Goal: Find specific page/section: Find specific page/section

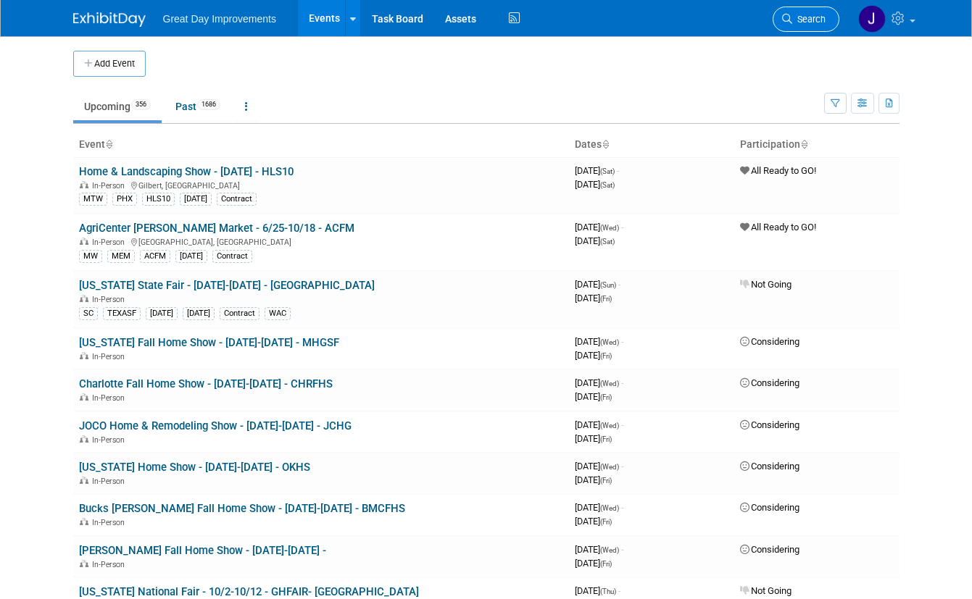
click at [815, 14] on span "Search" at bounding box center [808, 19] width 33 height 11
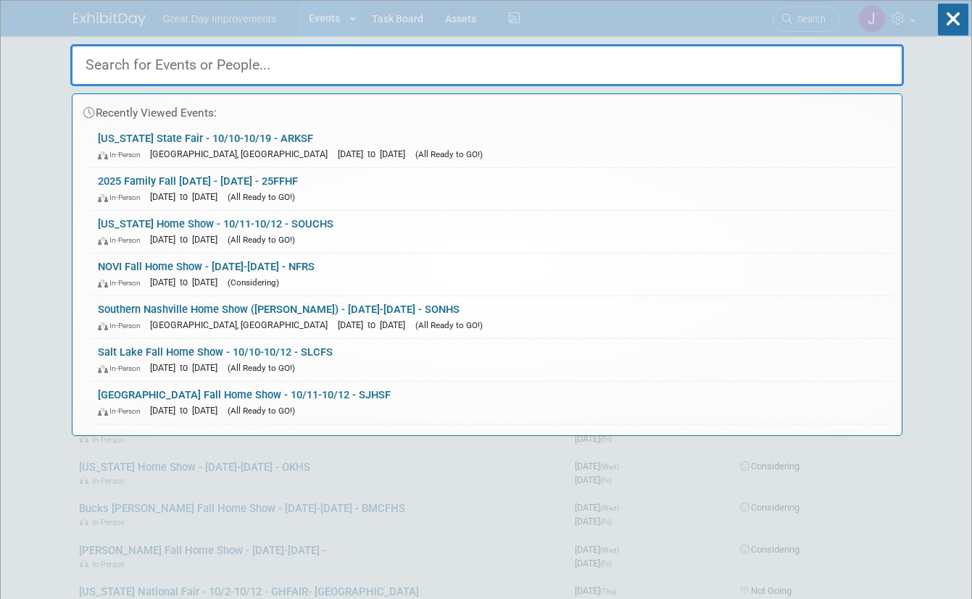
paste input "HOCF"
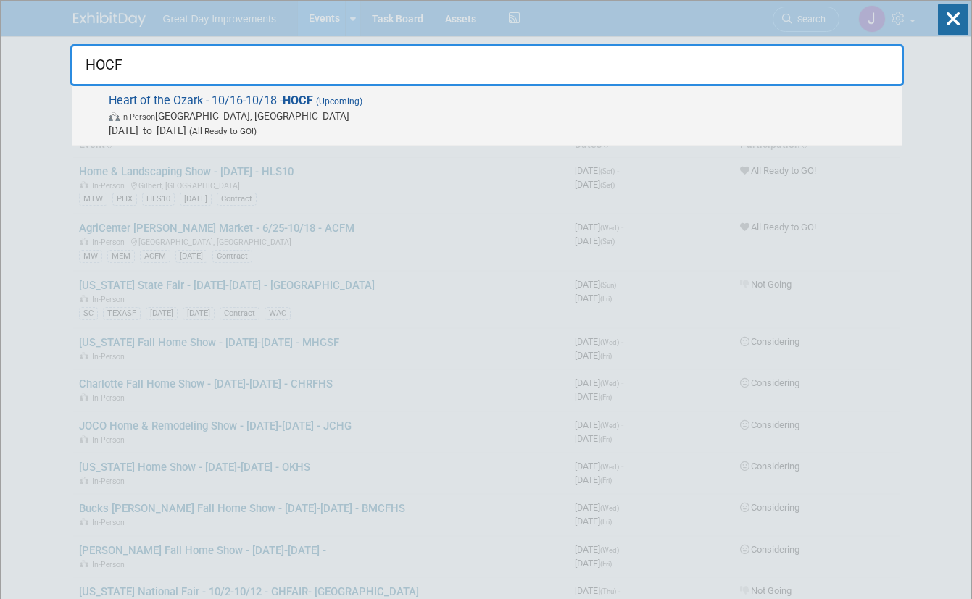
type input "HOCF"
click at [380, 136] on span "[DATE] to [DATE] (All Ready to GO!)" at bounding box center [502, 130] width 786 height 14
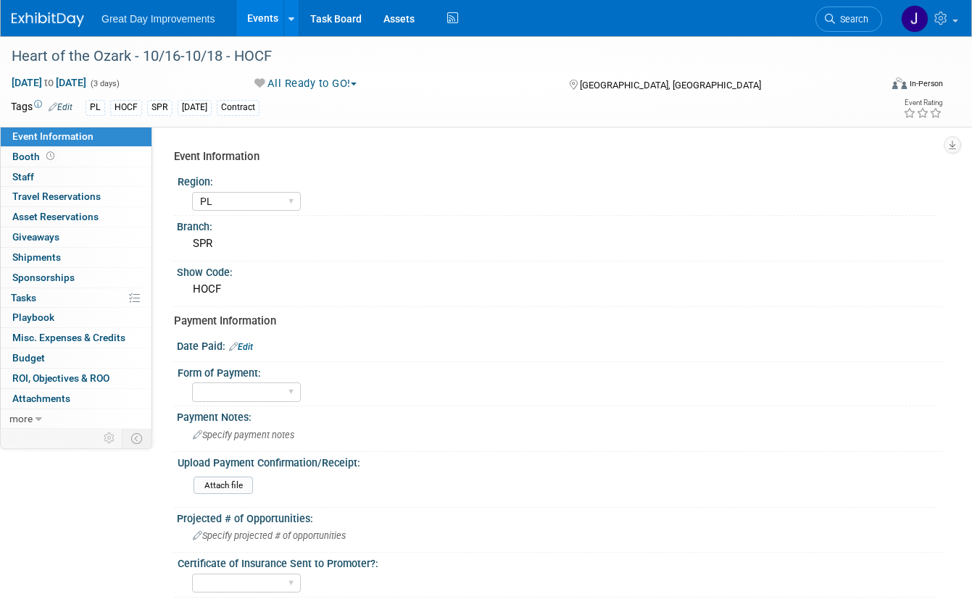
select select "PL"
